Goal: Task Accomplishment & Management: Use online tool/utility

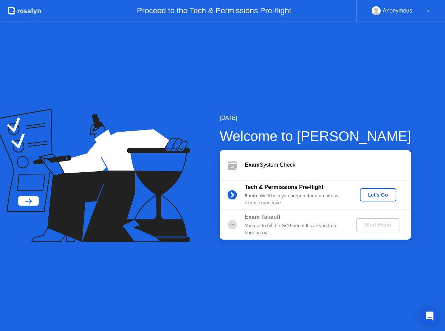
click at [377, 198] on div "Let's Go" at bounding box center [378, 195] width 31 height 6
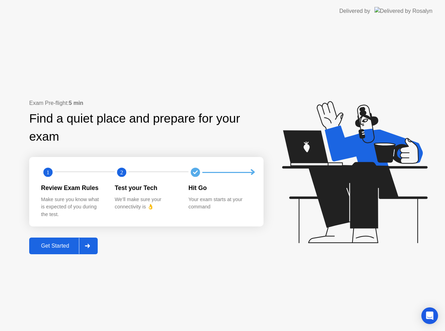
click at [66, 244] on div "Get Started" at bounding box center [55, 246] width 48 height 6
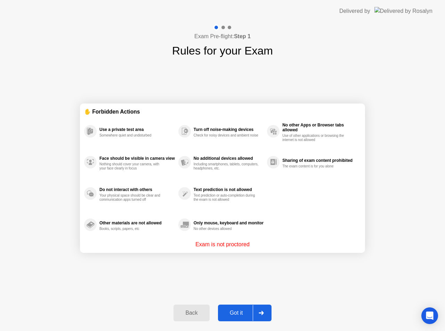
click at [226, 311] on div "Got it" at bounding box center [236, 313] width 33 height 6
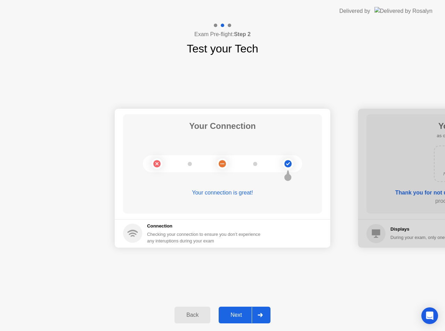
click at [233, 317] on div "Next" at bounding box center [236, 315] width 31 height 6
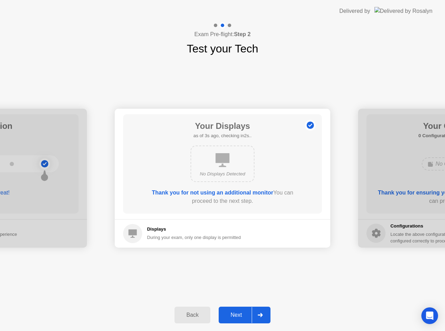
click at [244, 318] on div "Next" at bounding box center [236, 315] width 31 height 6
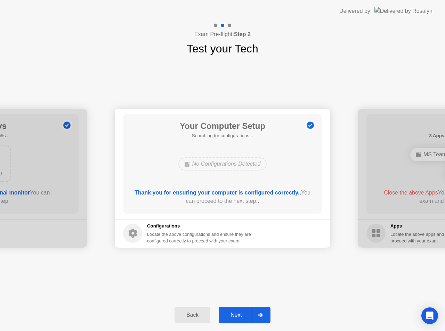
click at [243, 318] on div "Next" at bounding box center [236, 315] width 31 height 6
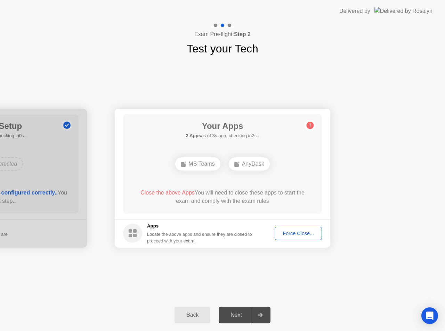
click at [219, 10] on header "Delivered by" at bounding box center [222, 11] width 445 height 22
click at [73, 286] on div "Your Connection Your connection is great! Connection Checking your connection t…" at bounding box center [222, 178] width 445 height 242
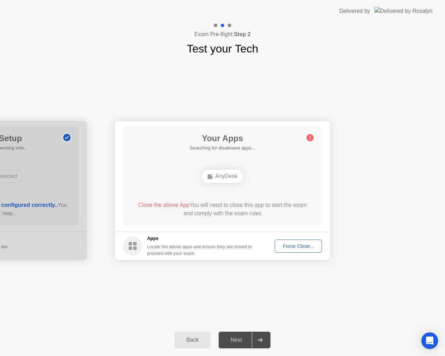
click at [103, 331] on div "Back Next" at bounding box center [222, 340] width 445 height 32
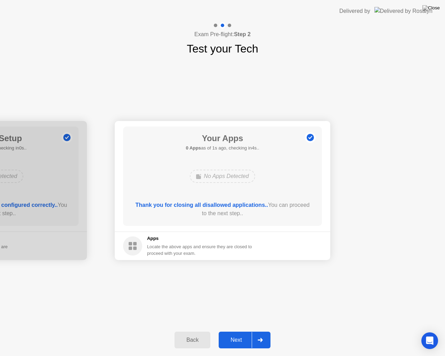
click at [233, 331] on button "Next" at bounding box center [245, 340] width 52 height 17
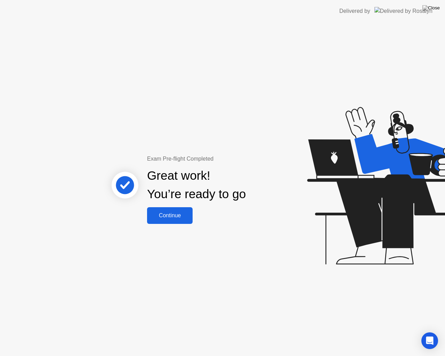
click at [178, 215] on div "Continue" at bounding box center [169, 215] width 41 height 6
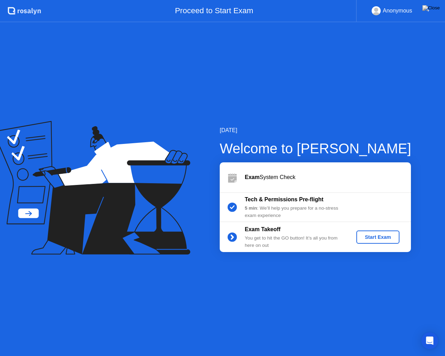
click at [426, 10] on div "Anonymous ▼" at bounding box center [401, 10] width 58 height 9
click at [396, 237] on div "Start Exam" at bounding box center [377, 237] width 37 height 6
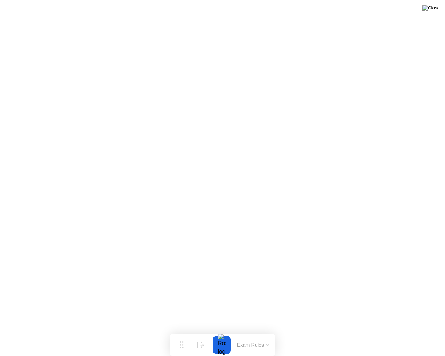
click at [434, 8] on img at bounding box center [430, 8] width 17 height 6
click at [434, 10] on img at bounding box center [430, 8] width 17 height 6
